Goal: Information Seeking & Learning: Learn about a topic

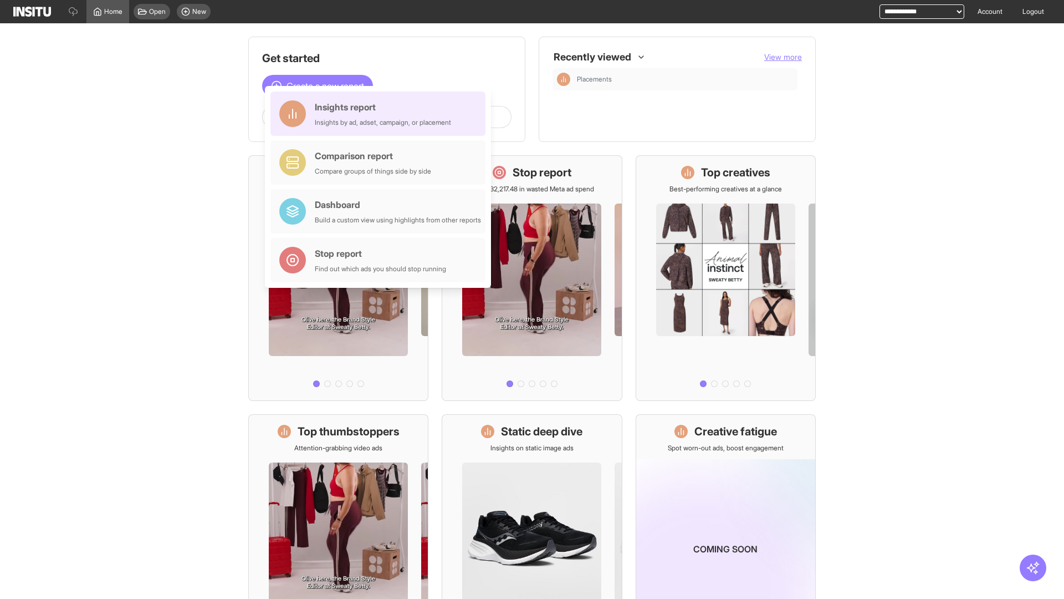
click at [381, 114] on div "Insights report Insights by ad, adset, campaign, or placement" at bounding box center [383, 113] width 136 height 27
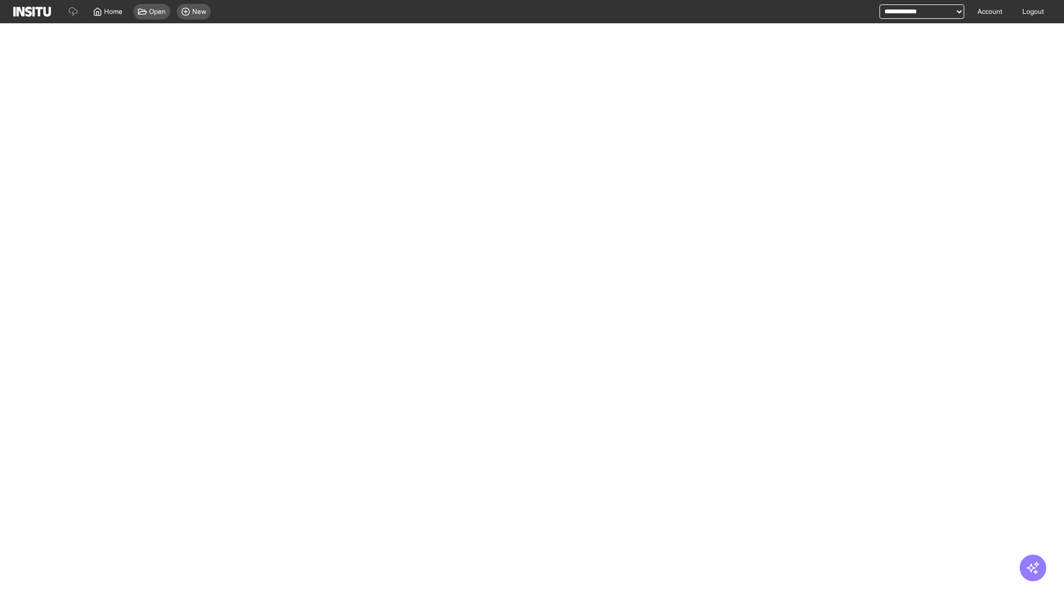
select select "**"
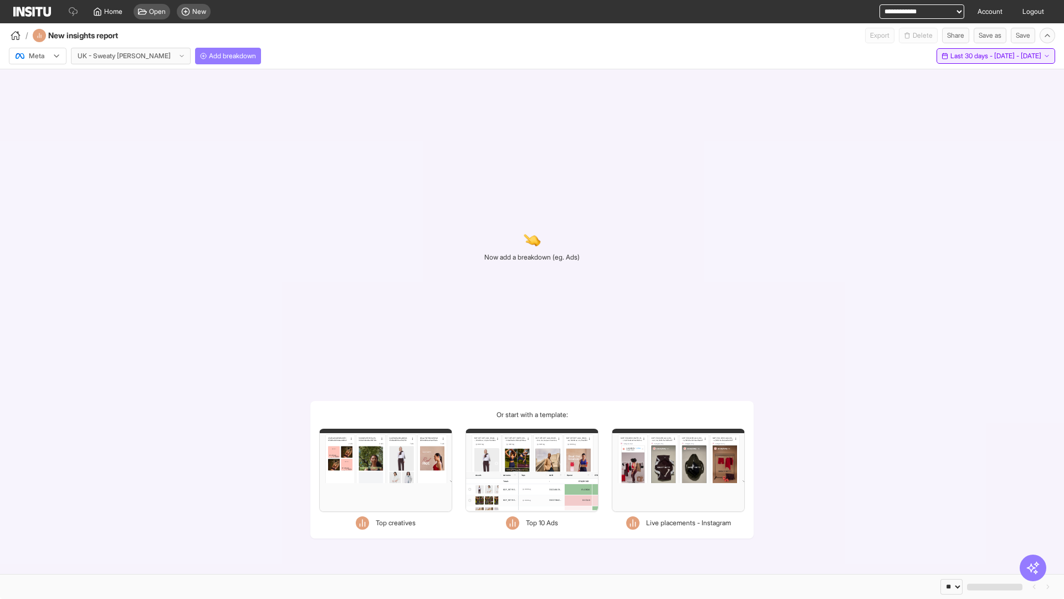
click at [973, 56] on span "Last 30 days - [DATE] - [DATE]" at bounding box center [996, 56] width 91 height 9
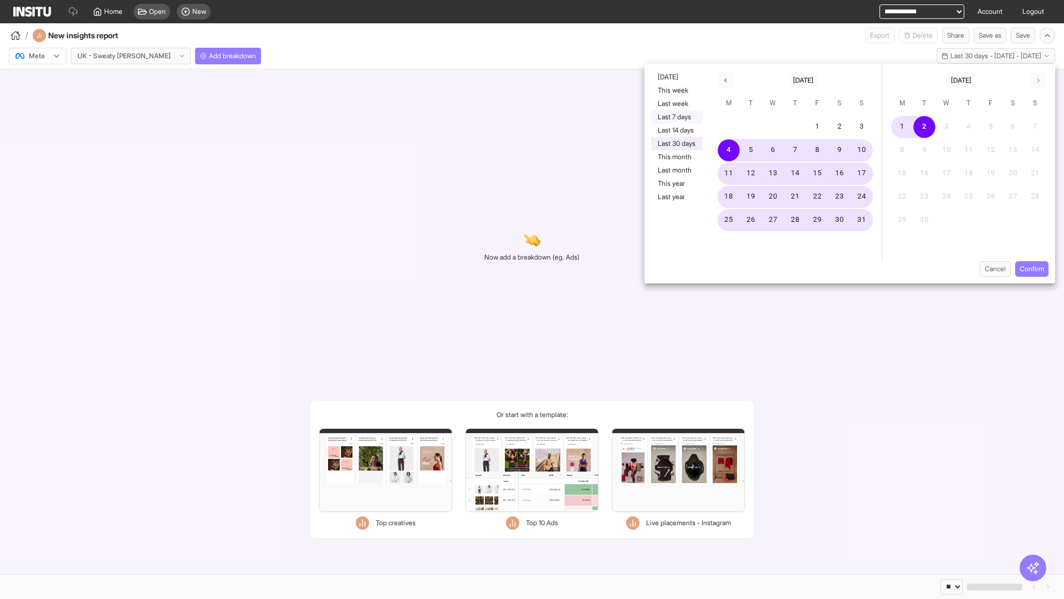
click at [676, 117] on button "Last 7 days" at bounding box center [676, 116] width 51 height 13
